Goal: Information Seeking & Learning: Learn about a topic

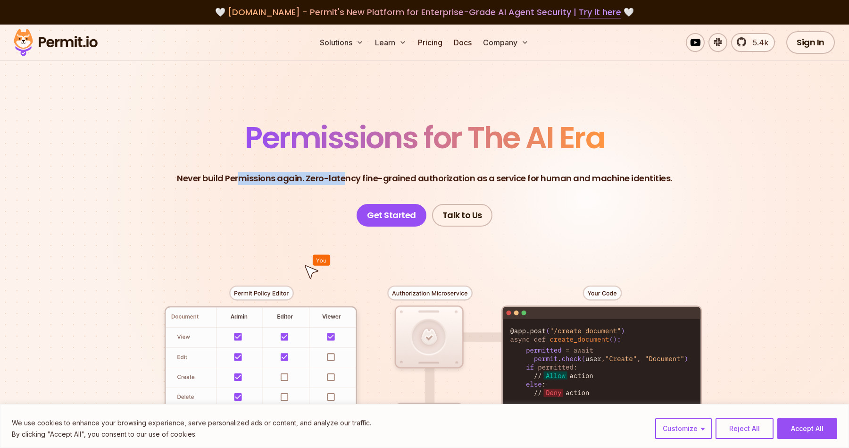
drag, startPoint x: 245, startPoint y: 177, endPoint x: 358, endPoint y: 184, distance: 113.5
click at [357, 184] on p "Never build Permissions again. Zero-latency fine-grained authorization as a ser…" at bounding box center [425, 178] width 496 height 13
click at [358, 184] on p "Never build Permissions again. Zero-latency fine-grained authorization as a ser…" at bounding box center [425, 178] width 496 height 13
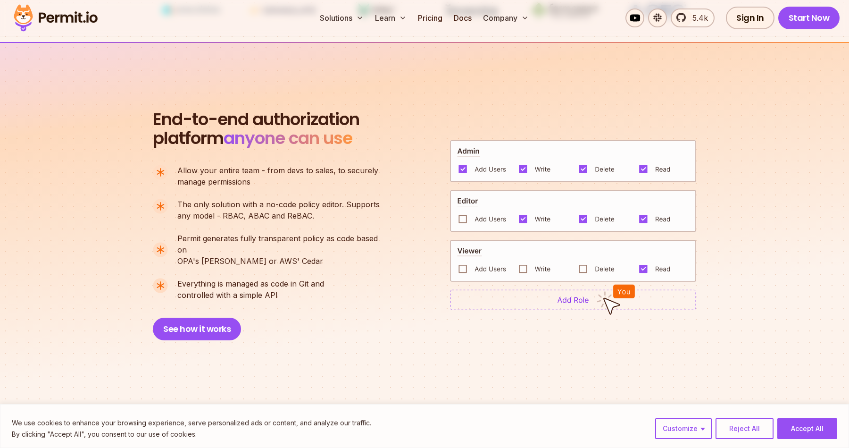
scroll to position [610, 0]
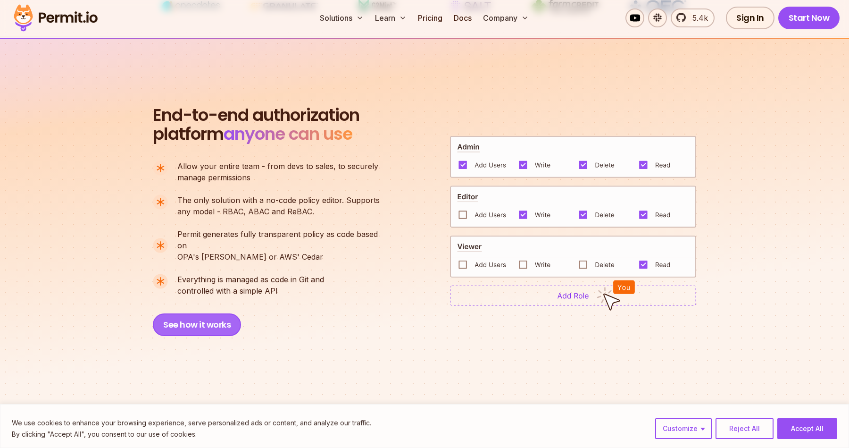
click at [194, 313] on button "See how it works" at bounding box center [197, 324] width 88 height 23
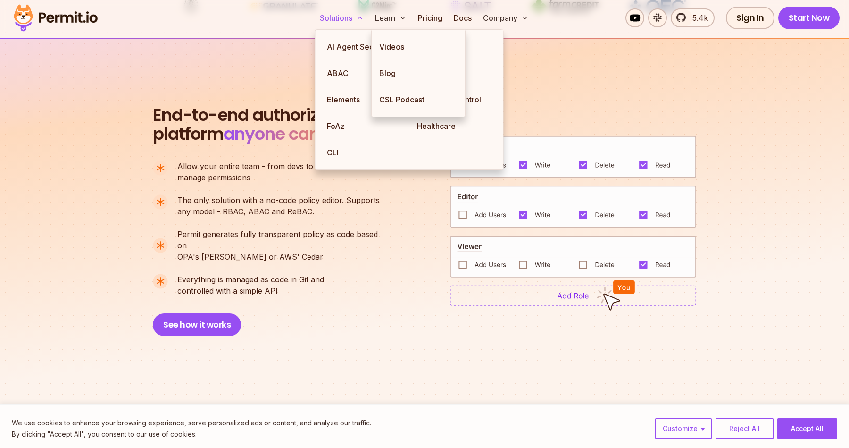
click at [343, 16] on button "Solutions" at bounding box center [341, 17] width 51 height 19
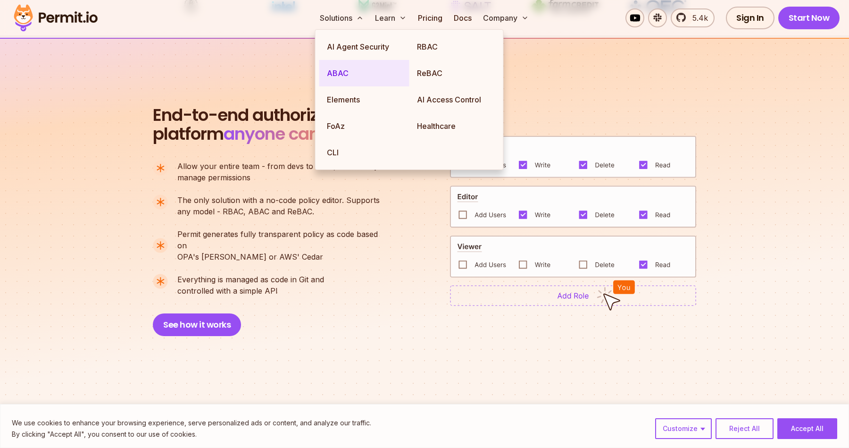
click at [374, 75] on link "ABAC" at bounding box center [364, 73] width 90 height 26
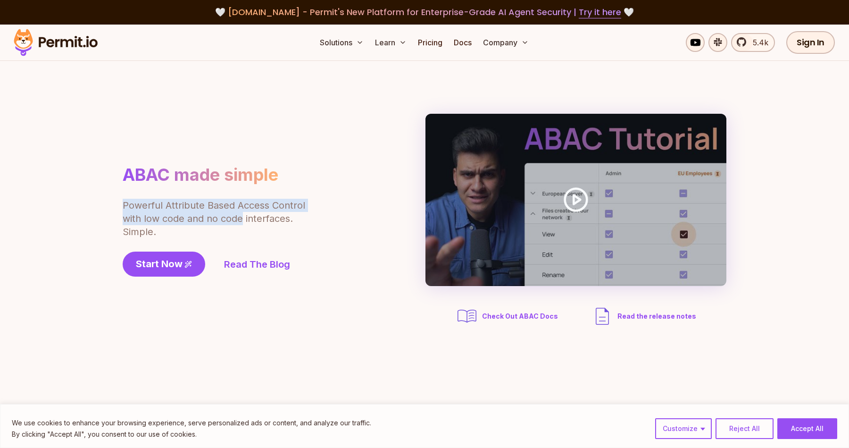
drag, startPoint x: 118, startPoint y: 203, endPoint x: 244, endPoint y: 221, distance: 126.7
click at [244, 221] on section "ABAC made simple Powerful Attribute Based Access Control with low code and no c…" at bounding box center [424, 220] width 849 height 319
click at [244, 221] on p "Powerful Attribute Based Access Control with low code and no code interfaces. S…" at bounding box center [215, 219] width 184 height 40
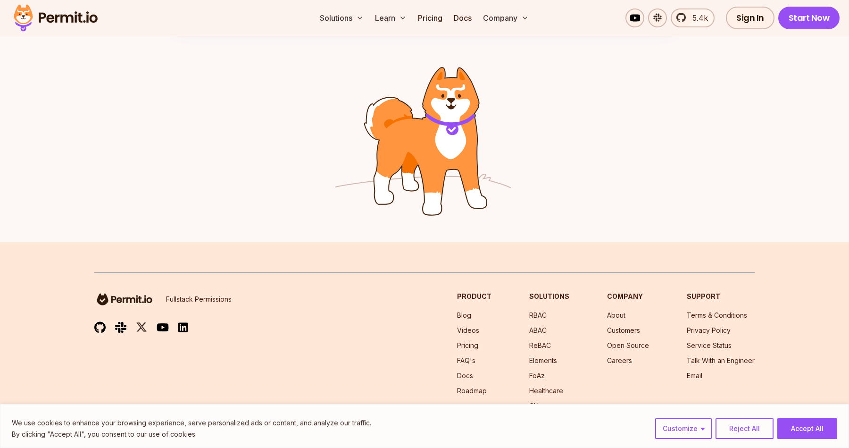
scroll to position [1529, 0]
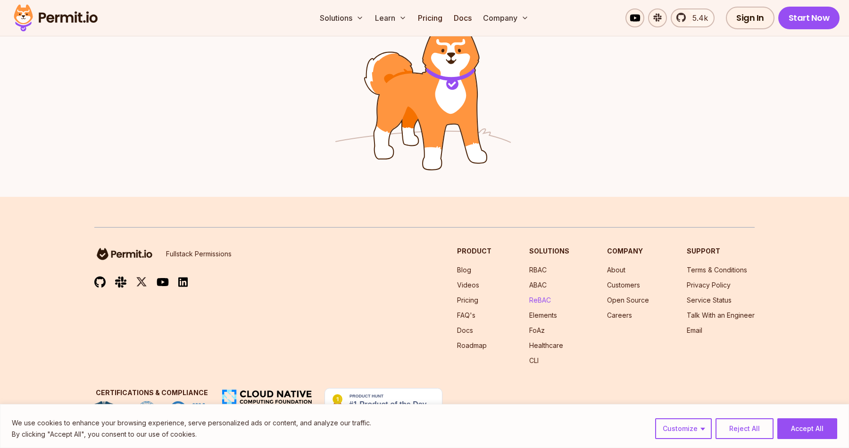
click at [548, 298] on link "ReBAC" at bounding box center [541, 300] width 22 height 8
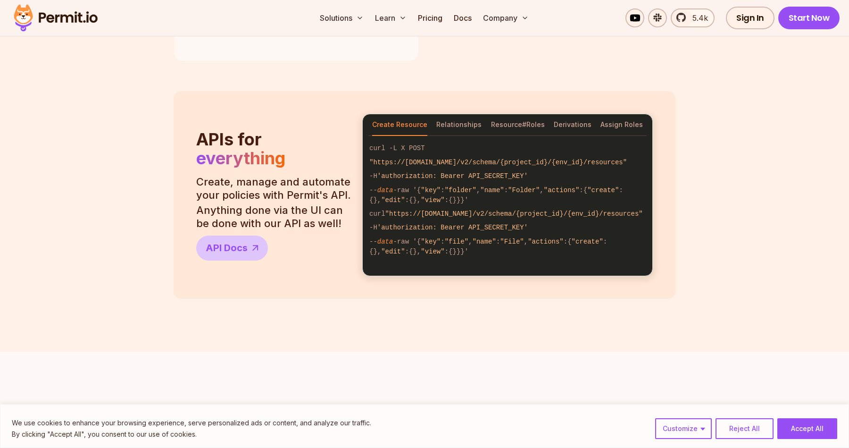
scroll to position [778, 0]
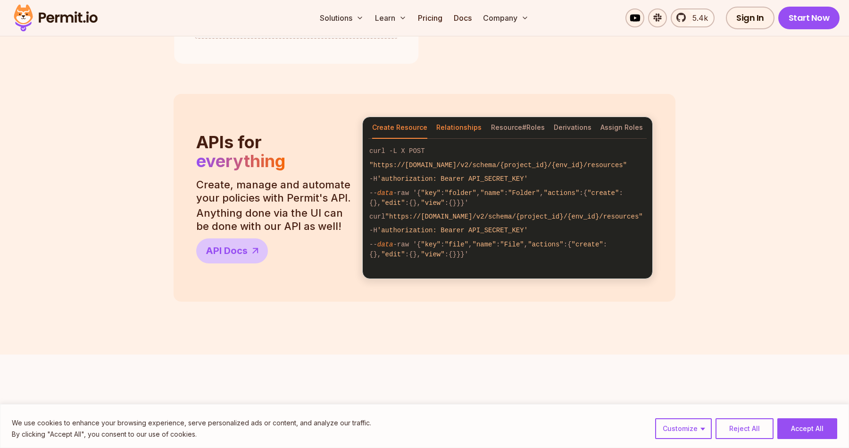
click at [456, 123] on button "Relationships" at bounding box center [459, 128] width 45 height 22
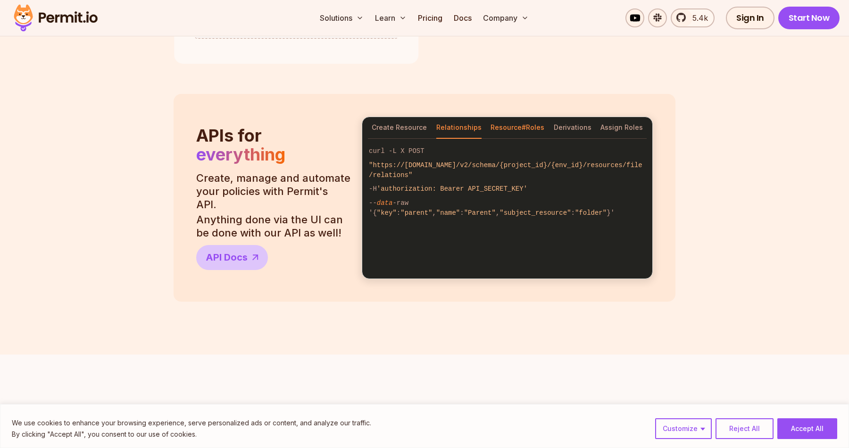
click at [516, 129] on button "Resource#Roles" at bounding box center [518, 128] width 54 height 22
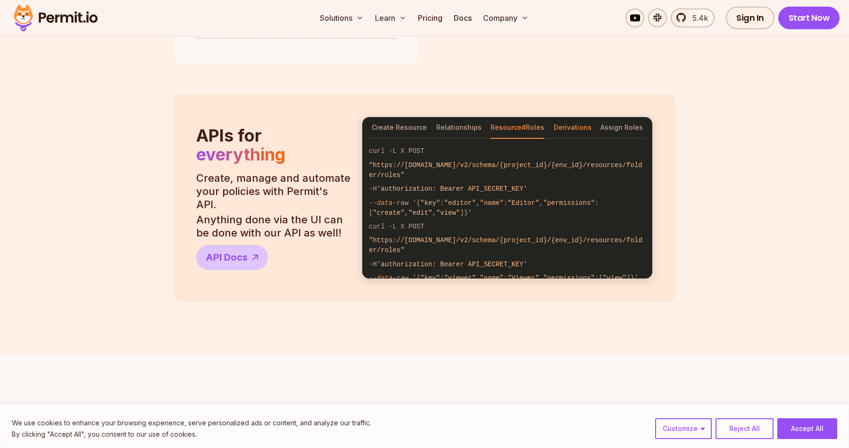
click at [576, 129] on button "Derivations" at bounding box center [573, 128] width 38 height 22
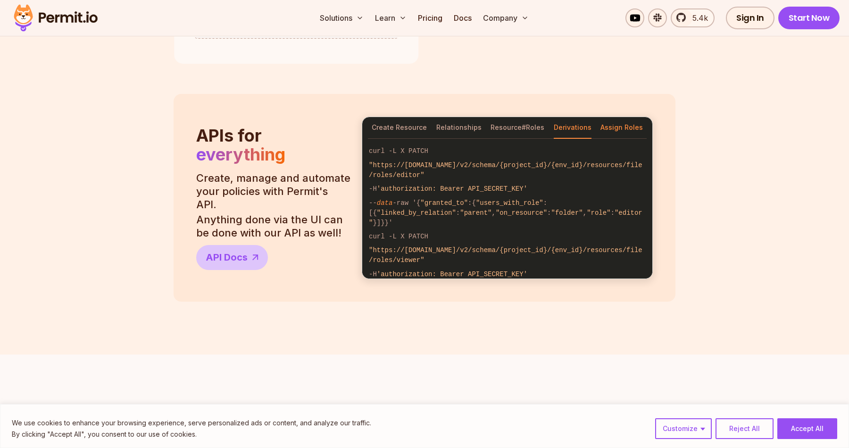
click at [618, 127] on button "Assign Roles" at bounding box center [622, 128] width 42 height 22
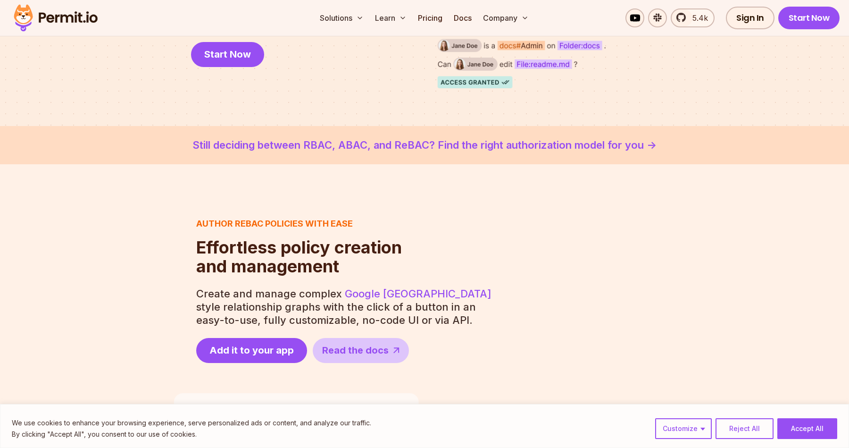
scroll to position [0, 0]
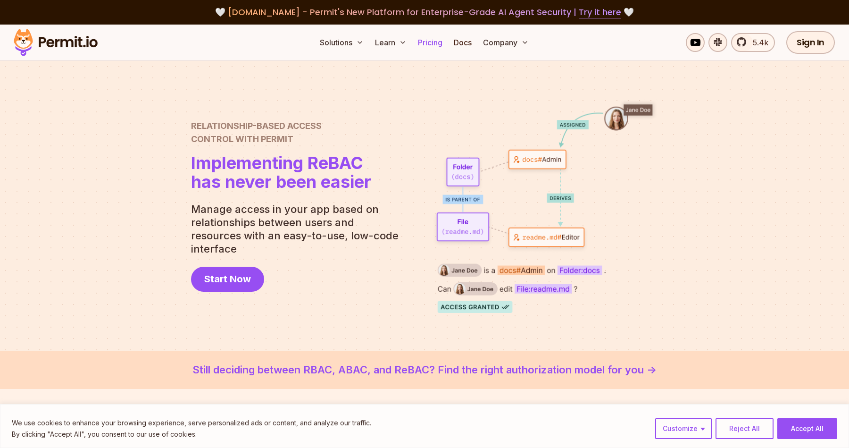
click at [431, 43] on link "Pricing" at bounding box center [430, 42] width 32 height 19
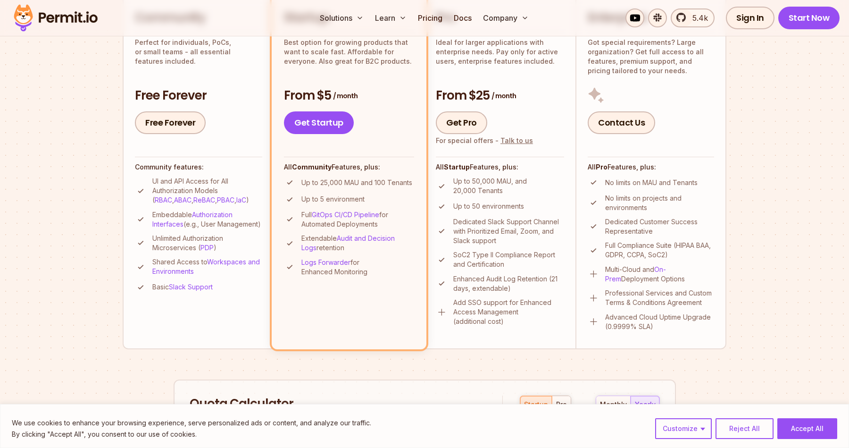
scroll to position [204, 0]
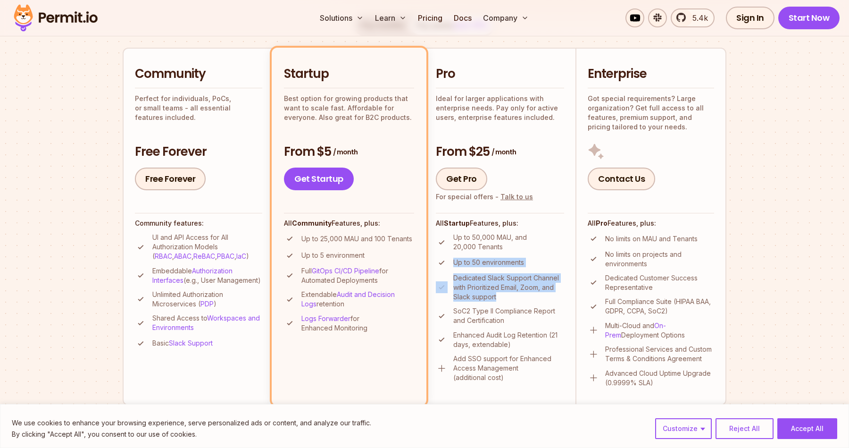
drag, startPoint x: 454, startPoint y: 261, endPoint x: 538, endPoint y: 295, distance: 91.1
click at [538, 295] on ul "Up to 50,000 MAU, and 20,000 Tenants Up to 50 environments Dedicated Slack Supp…" at bounding box center [500, 308] width 128 height 150
click at [538, 295] on p "Dedicated Slack Support Channel with Prioritized Email, Zoom, and Slack support" at bounding box center [509, 287] width 111 height 28
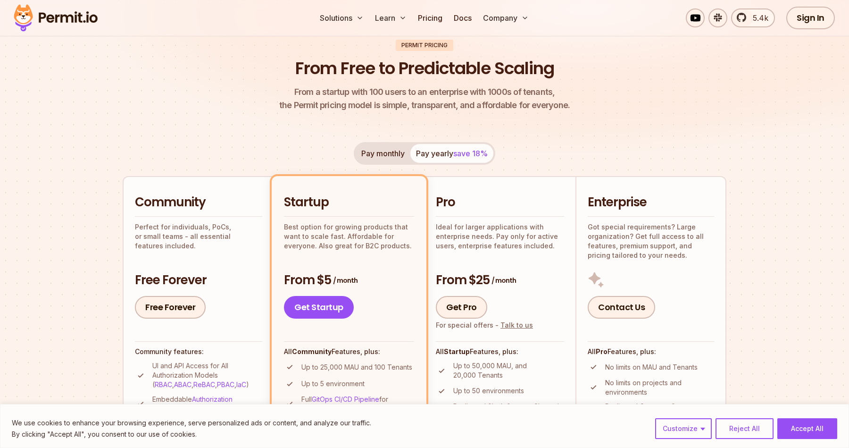
scroll to position [0, 0]
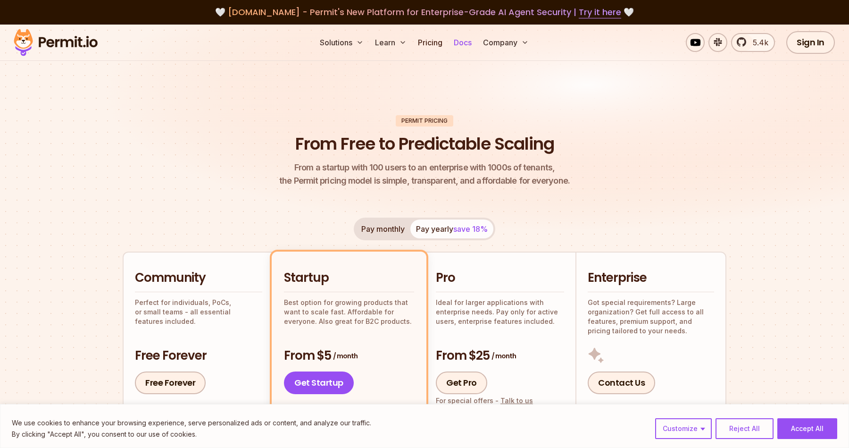
click at [459, 50] on link "Docs" at bounding box center [462, 42] width 25 height 19
click at [86, 41] on img at bounding box center [55, 42] width 92 height 32
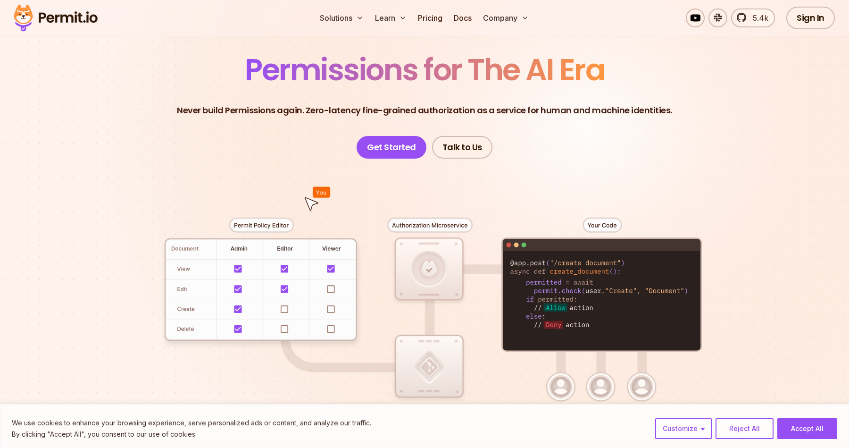
scroll to position [70, 0]
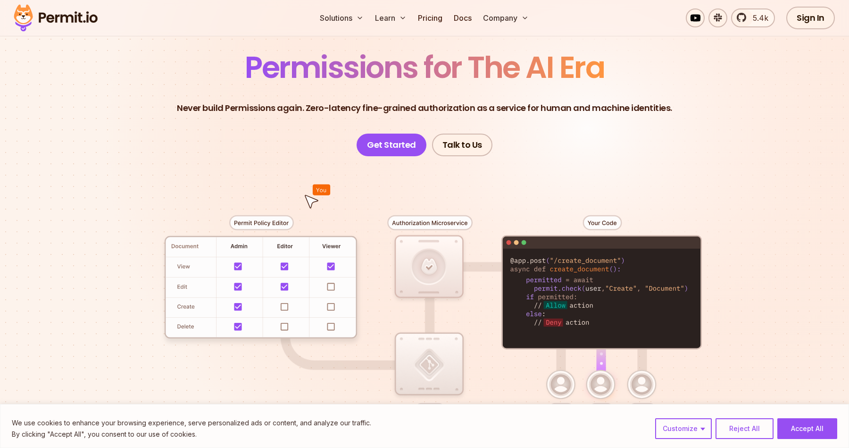
click at [194, 109] on p "Never build Permissions again. Zero-latency fine-grained authorization as a ser…" at bounding box center [425, 107] width 496 height 13
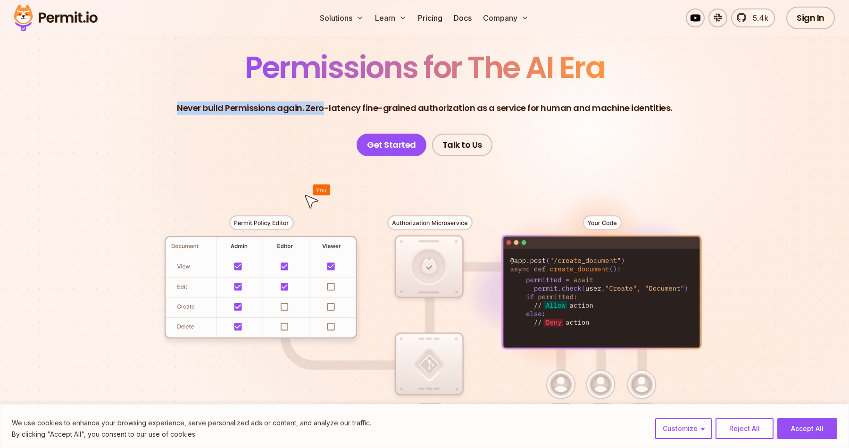
drag, startPoint x: 194, startPoint y: 109, endPoint x: 326, endPoint y: 109, distance: 132.1
click at [326, 109] on p "Never build Permissions again. Zero-latency fine-grained authorization as a ser…" at bounding box center [425, 107] width 496 height 13
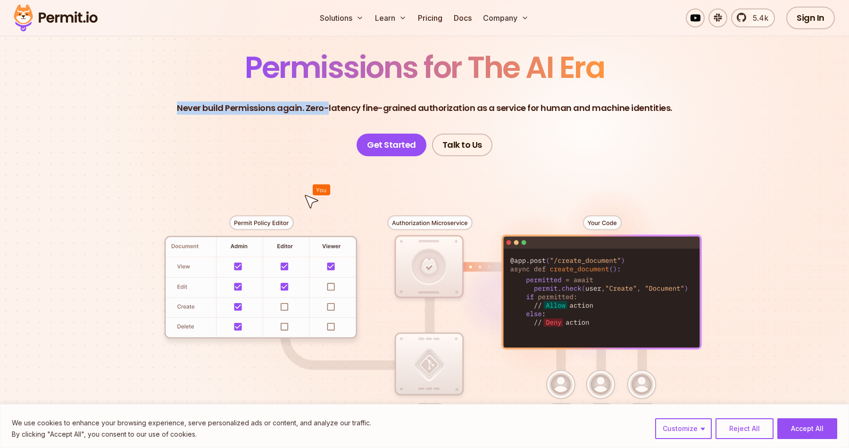
click at [276, 104] on p "Never build Permissions again. Zero-latency fine-grained authorization as a ser…" at bounding box center [425, 107] width 496 height 13
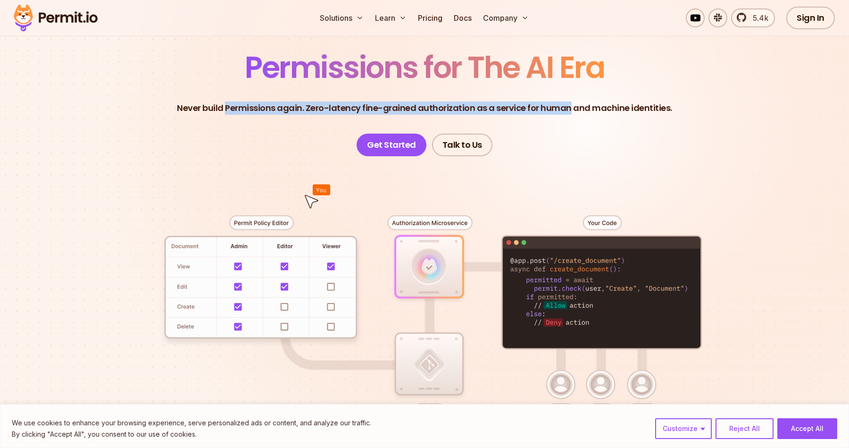
drag, startPoint x: 276, startPoint y: 104, endPoint x: 571, endPoint y: 102, distance: 295.0
click at [569, 102] on p "Never build Permissions again. Zero-latency fine-grained authorization as a ser…" at bounding box center [425, 107] width 496 height 13
click at [571, 102] on p "Never build Permissions again. Zero-latency fine-grained authorization as a ser…" at bounding box center [425, 107] width 496 height 13
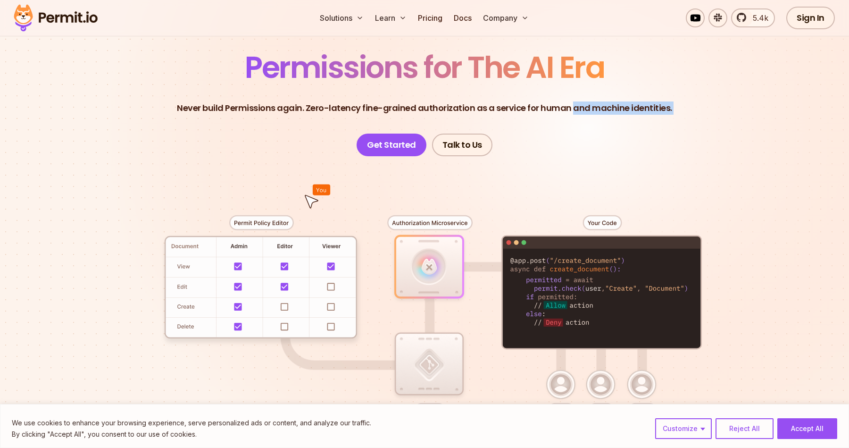
drag, startPoint x: 571, startPoint y: 102, endPoint x: 686, endPoint y: 102, distance: 115.6
click at [686, 102] on header "Permissions for The AI Era Never build Permissions again. Zero-latency fine-gra…" at bounding box center [424, 104] width 661 height 104
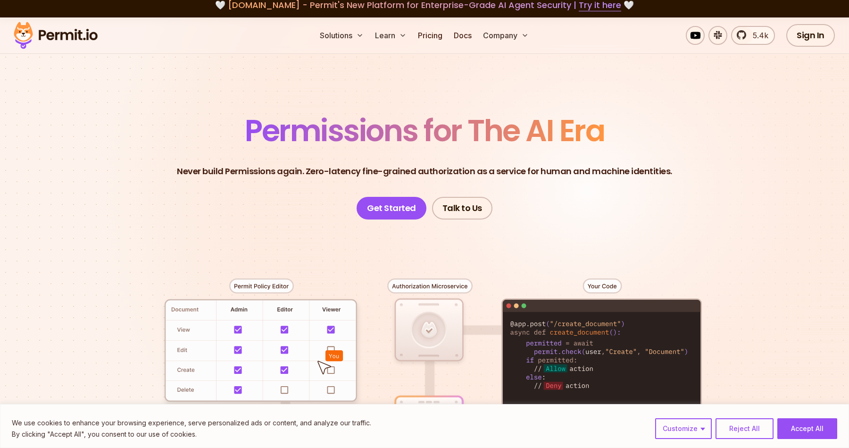
scroll to position [0, 0]
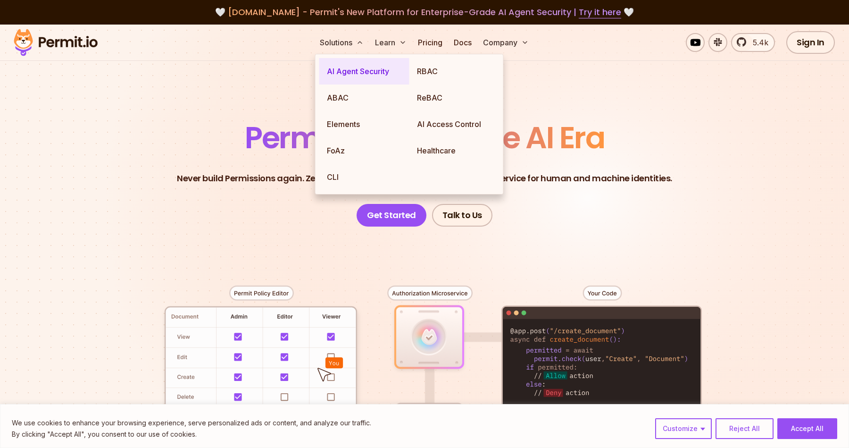
click at [353, 75] on link "AI Agent Security" at bounding box center [364, 71] width 90 height 26
